Goal: Transaction & Acquisition: Purchase product/service

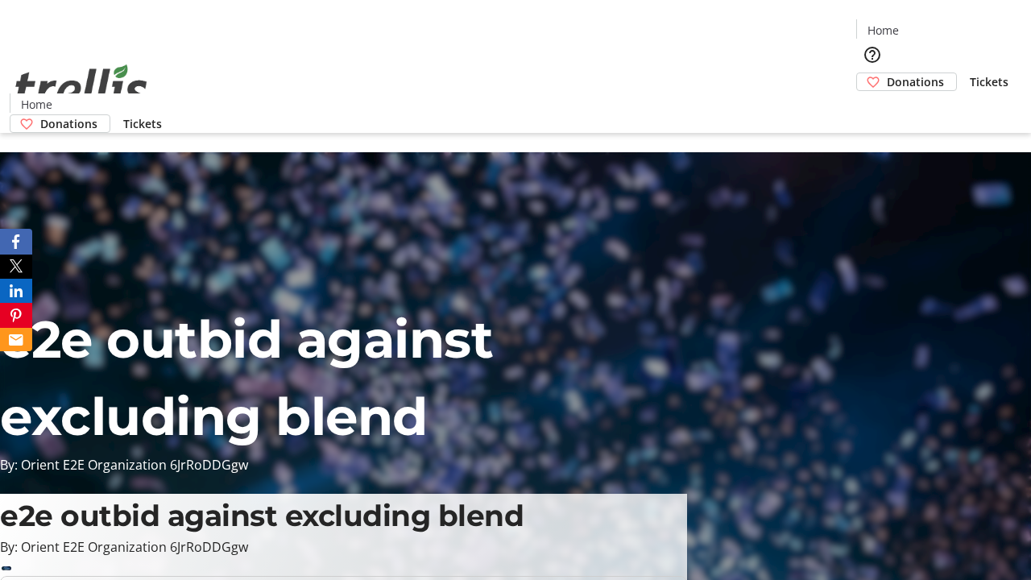
click at [970, 73] on span "Tickets" at bounding box center [989, 81] width 39 height 17
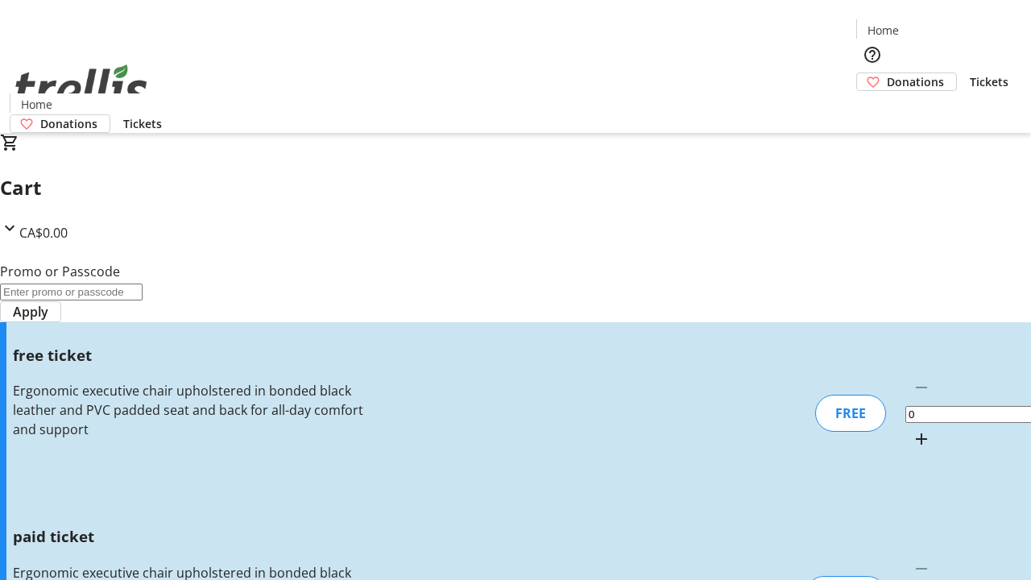
type input "1"
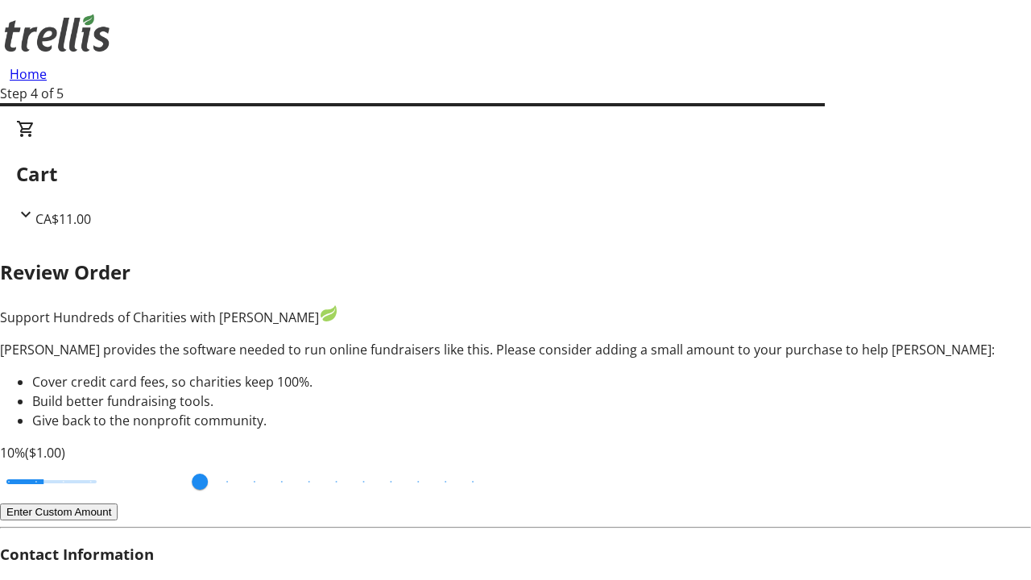
type input "FREE"
